Goal: Task Accomplishment & Management: Manage account settings

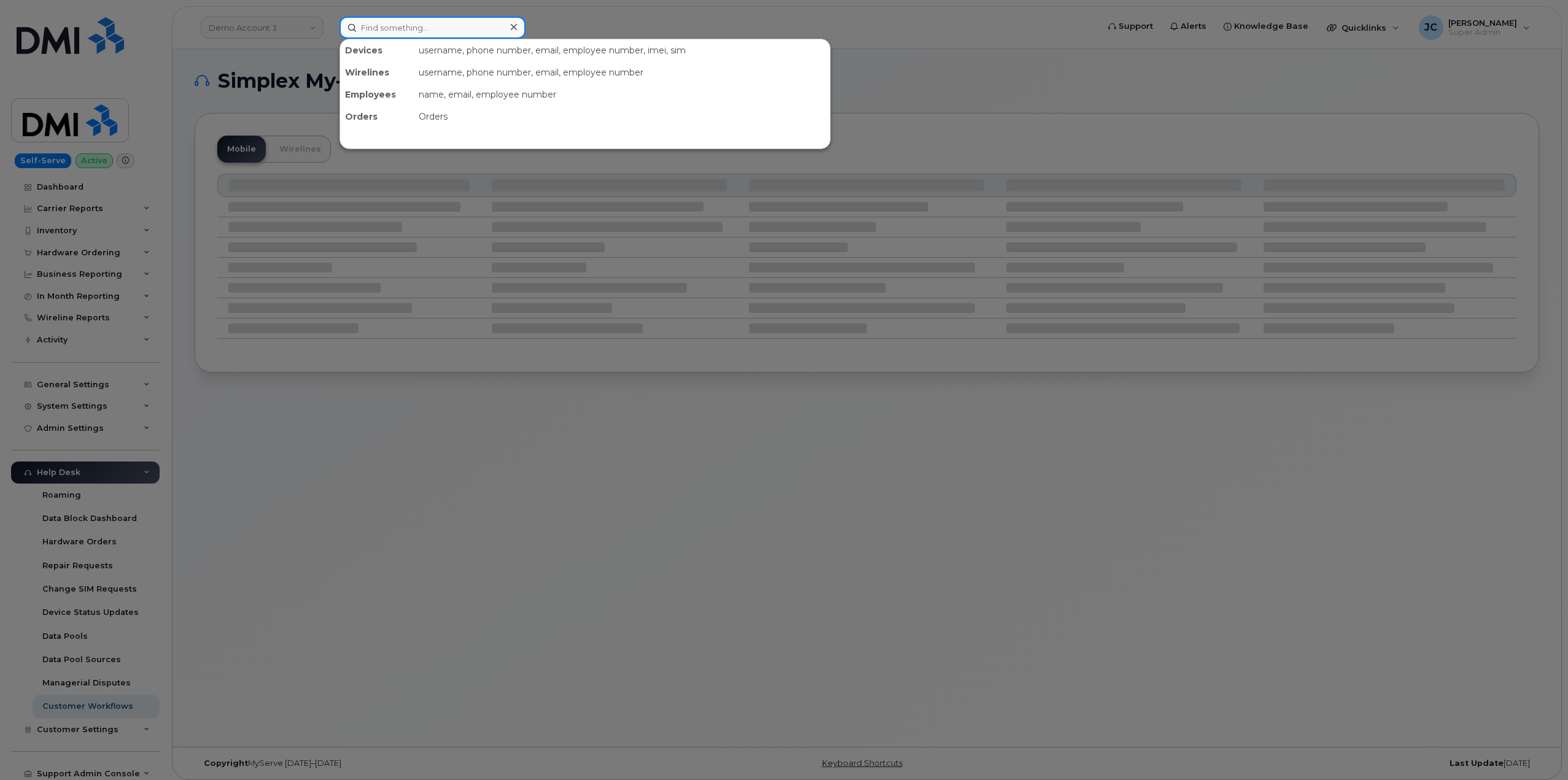
click at [448, 26] on input at bounding box center [432, 28] width 186 height 22
paste input "913.787.2454"
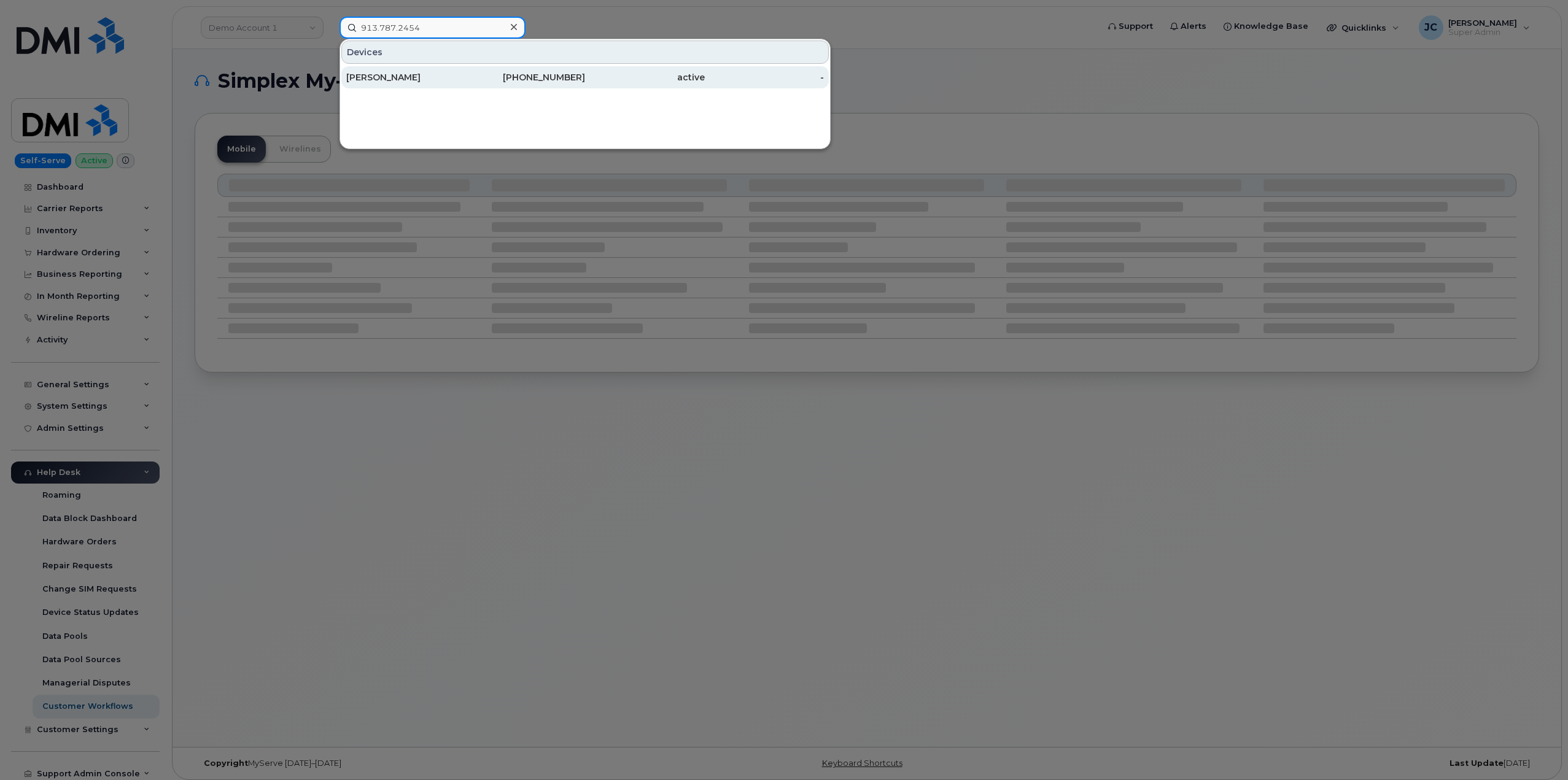
type input "913.787.2454"
click at [404, 77] on div "[PERSON_NAME]" at bounding box center [406, 77] width 119 height 12
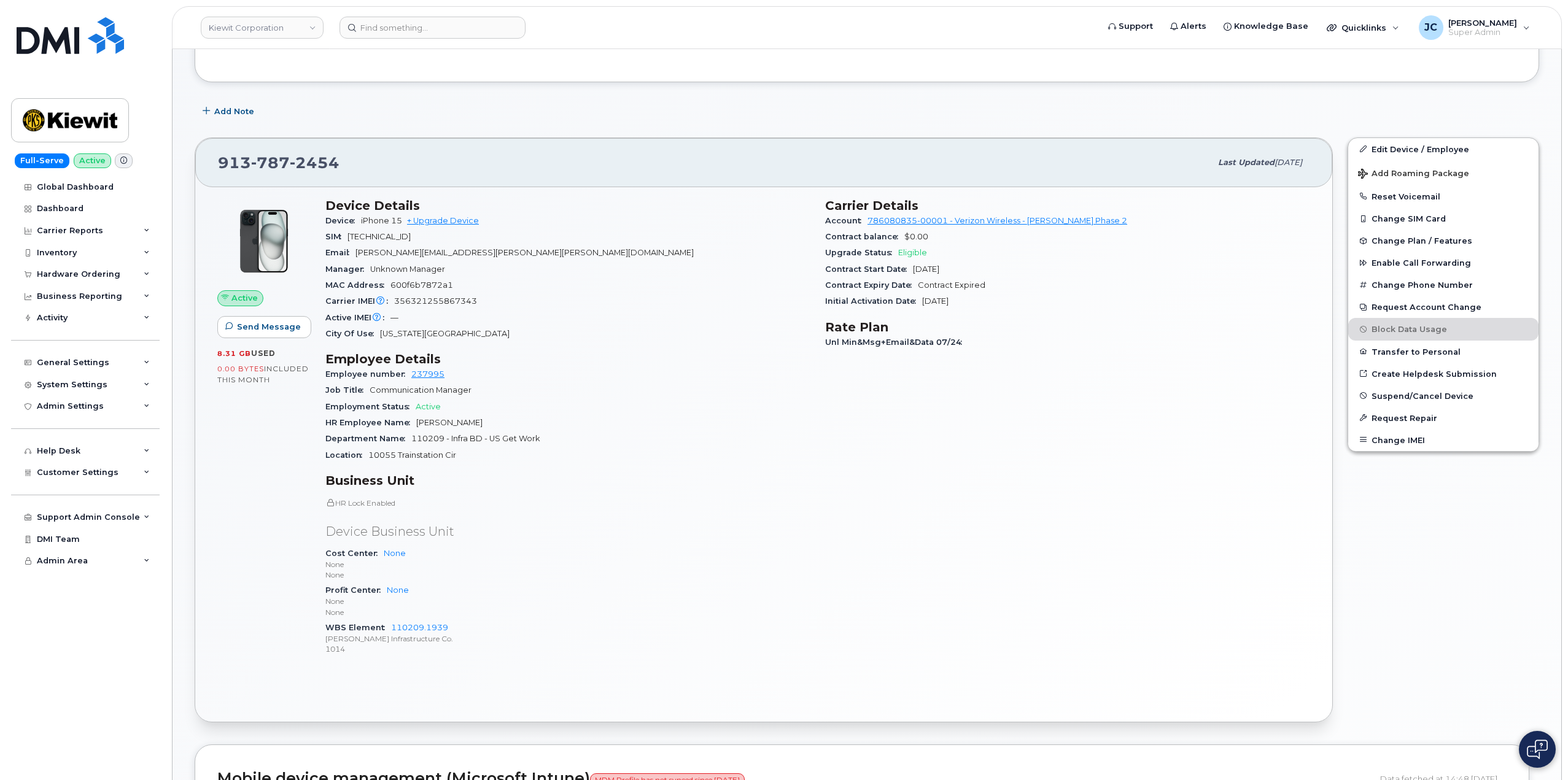
scroll to position [117, 0]
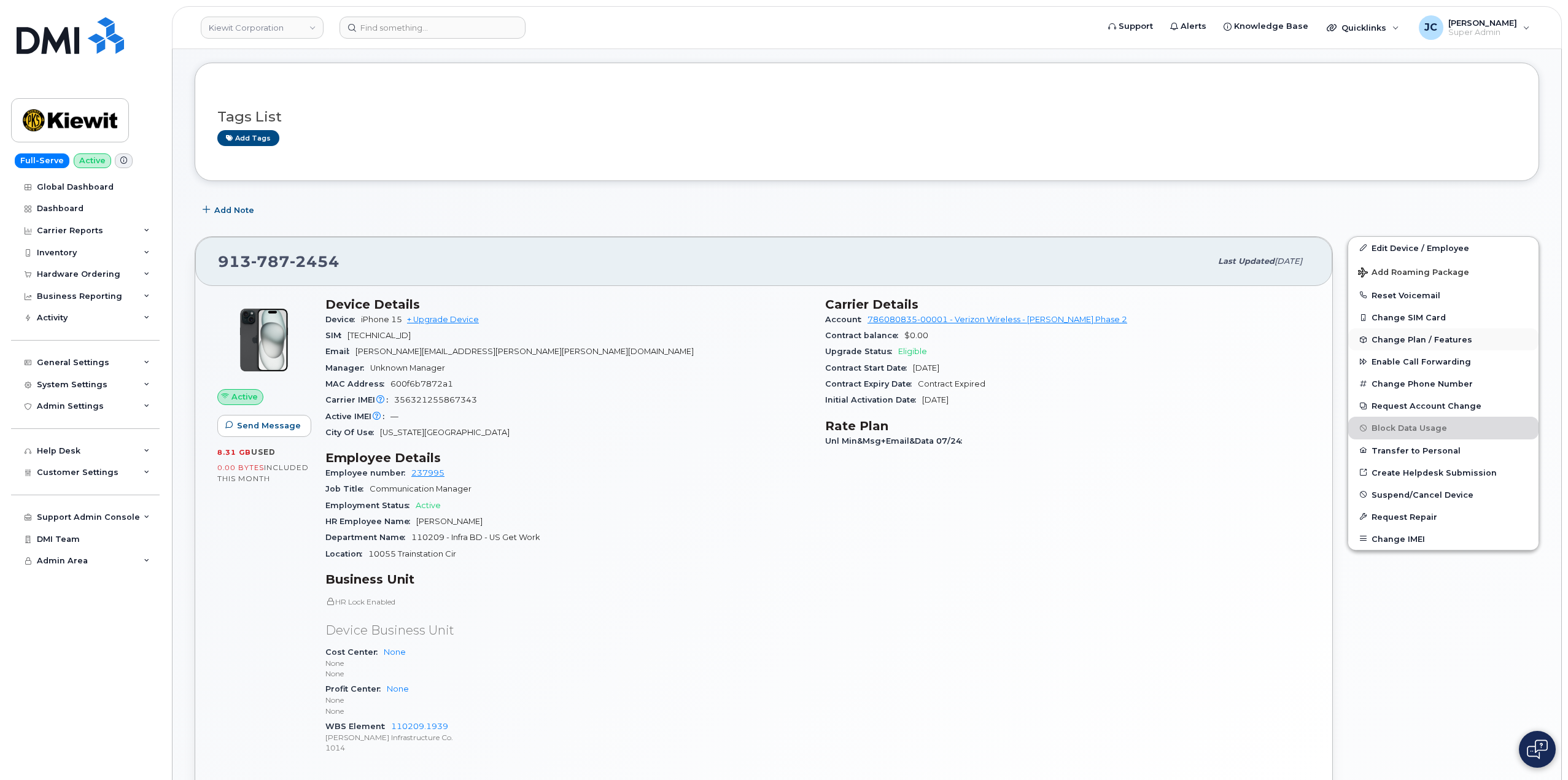
click at [1428, 338] on span "Change Plan / Features" at bounding box center [1422, 340] width 101 height 9
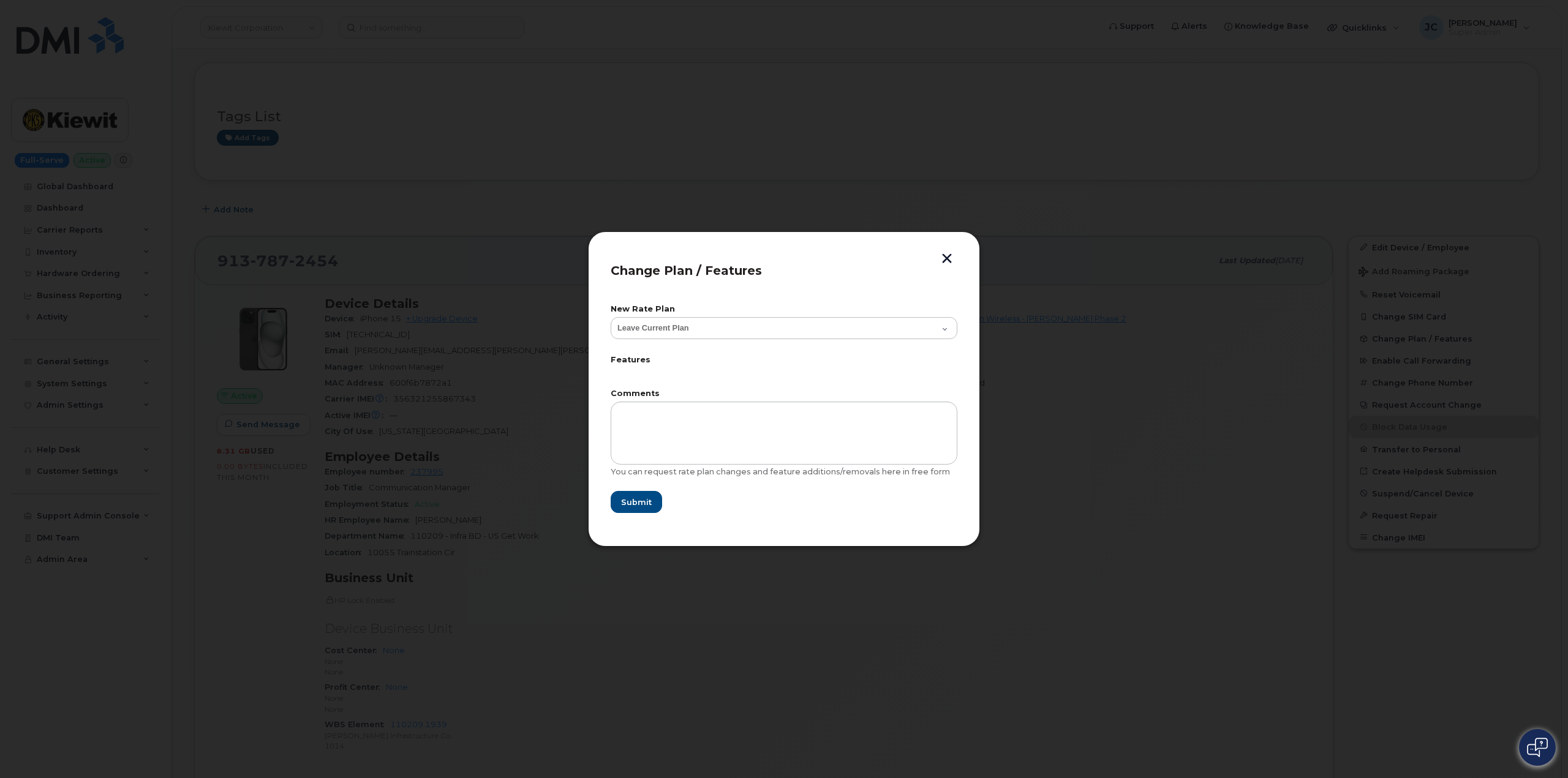
click at [940, 264] on button "button" at bounding box center [947, 260] width 19 height 13
